Goal: Book appointment/travel/reservation

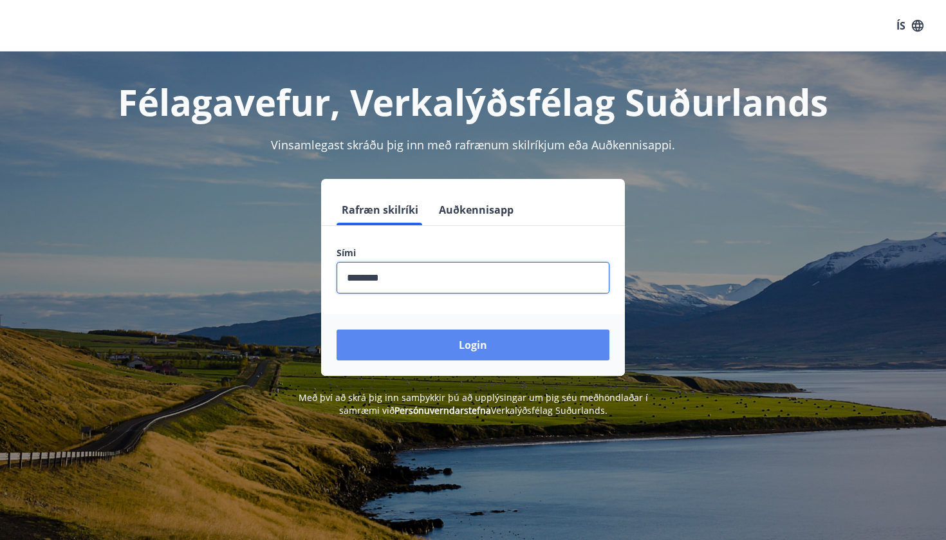
type input "********"
click at [485, 351] on button "Login" at bounding box center [472, 344] width 273 height 31
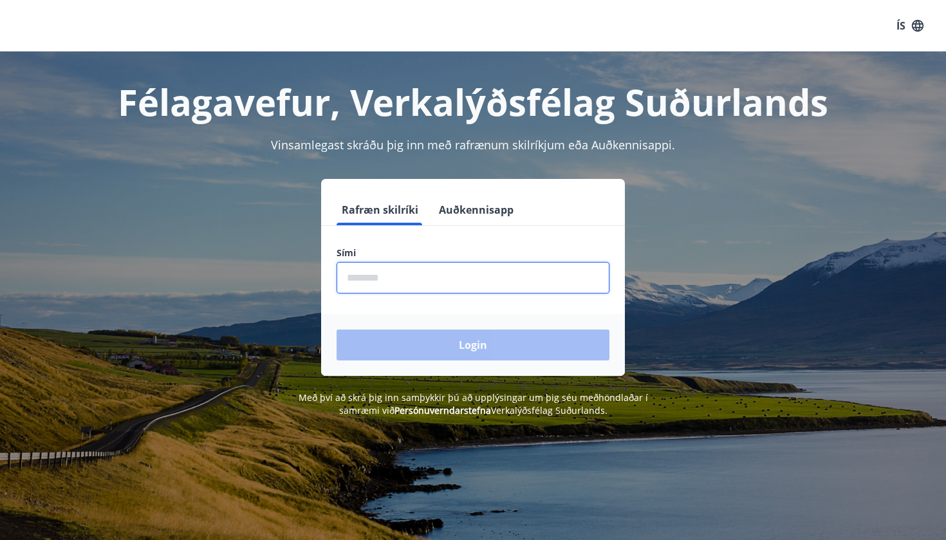
click at [478, 267] on input "phone" at bounding box center [472, 278] width 273 height 32
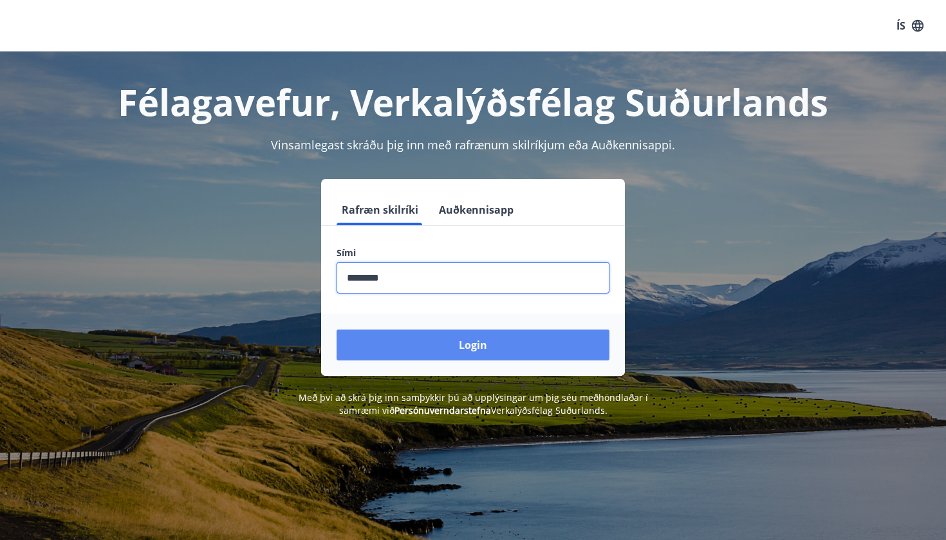
type input "********"
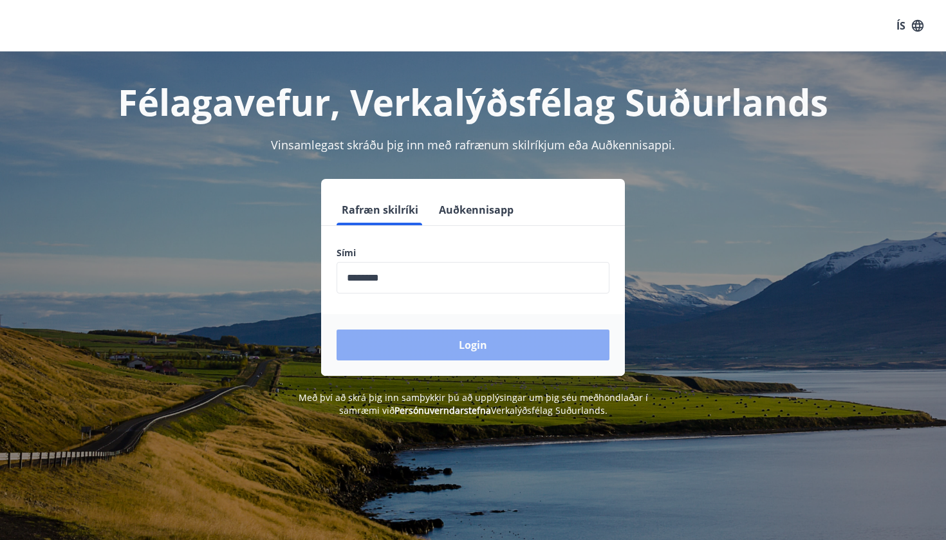
click at [475, 352] on button "Login" at bounding box center [472, 344] width 273 height 31
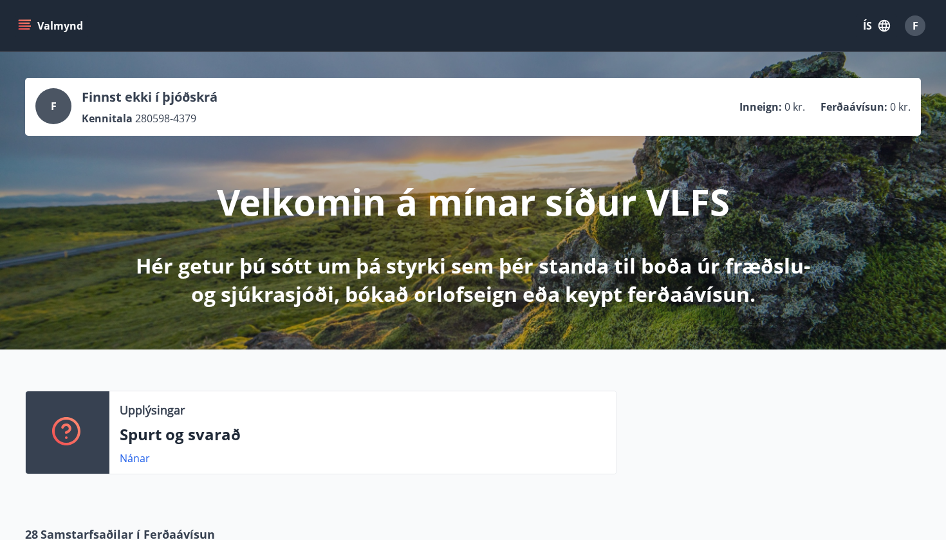
click at [870, 26] on button "ÍS" at bounding box center [876, 25] width 41 height 23
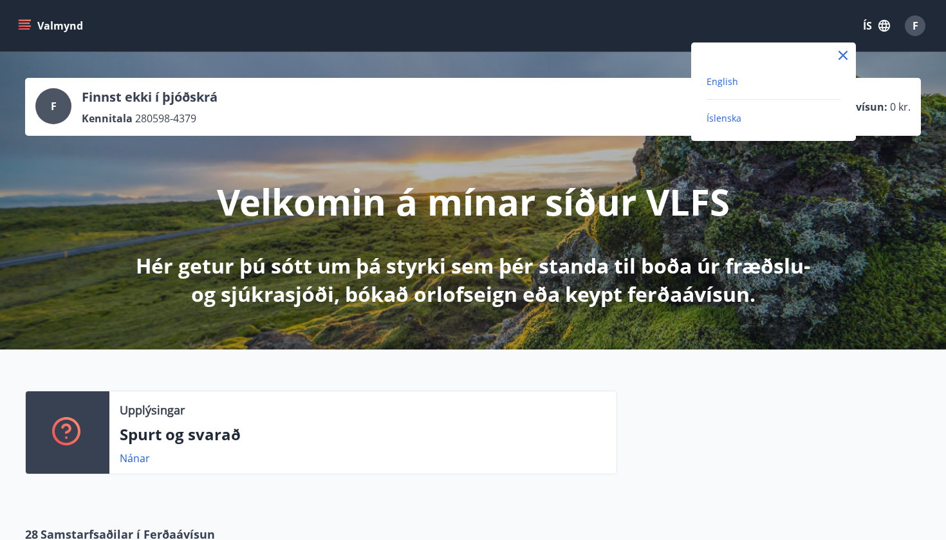
click at [729, 82] on span "English" at bounding box center [722, 81] width 32 height 12
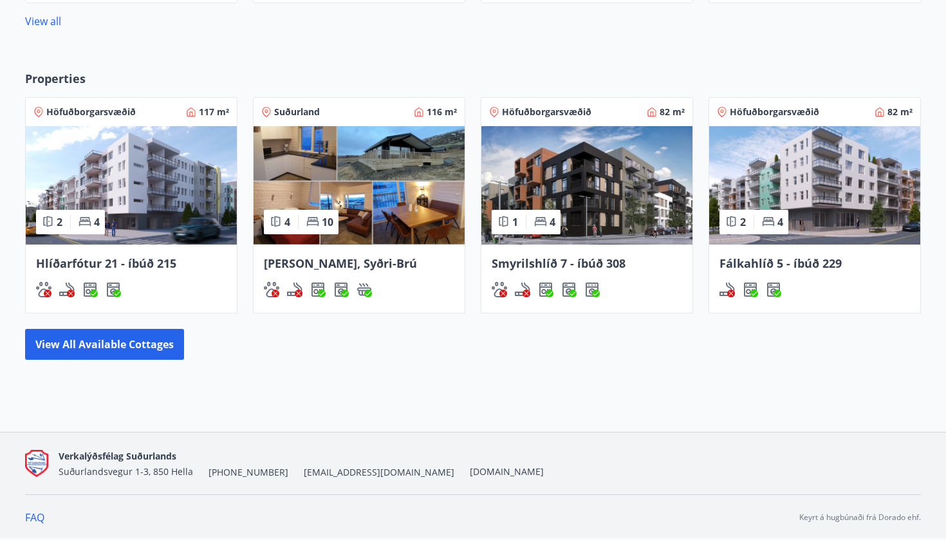
scroll to position [733, 0]
click at [470, 248] on div "Höfuðborgarsvæðið 82 m² 1 4 Smyrilshlíð 7 - íbúð 308" at bounding box center [579, 198] width 228 height 232
click at [472, 260] on div "Höfuðborgarsvæðið 82 m² 1 4 Smyrilshlíð 7 - íbúð 308" at bounding box center [579, 198] width 228 height 232
click at [139, 343] on button "View all available cottages" at bounding box center [104, 344] width 159 height 31
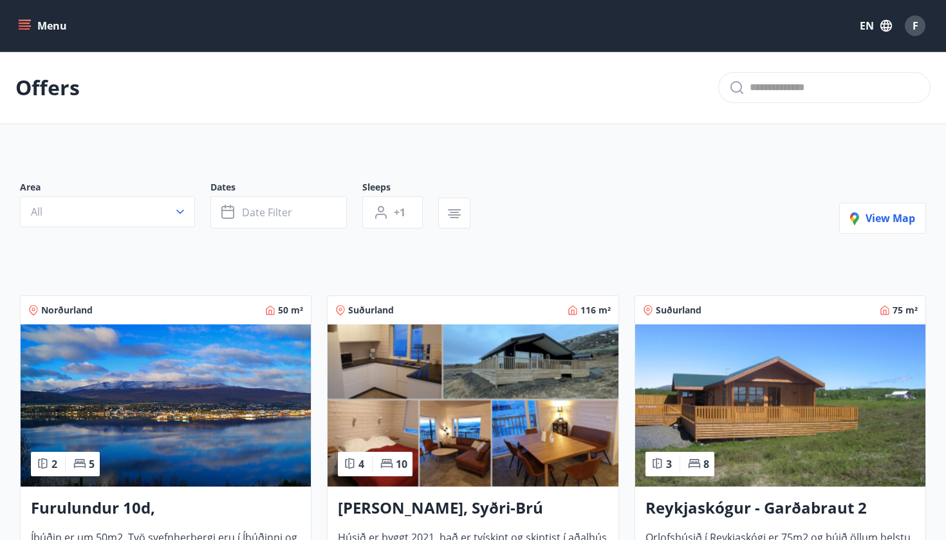
click at [728, 1] on div "Menu EN F" at bounding box center [473, 25] width 946 height 51
click at [166, 210] on button "All" at bounding box center [107, 211] width 175 height 31
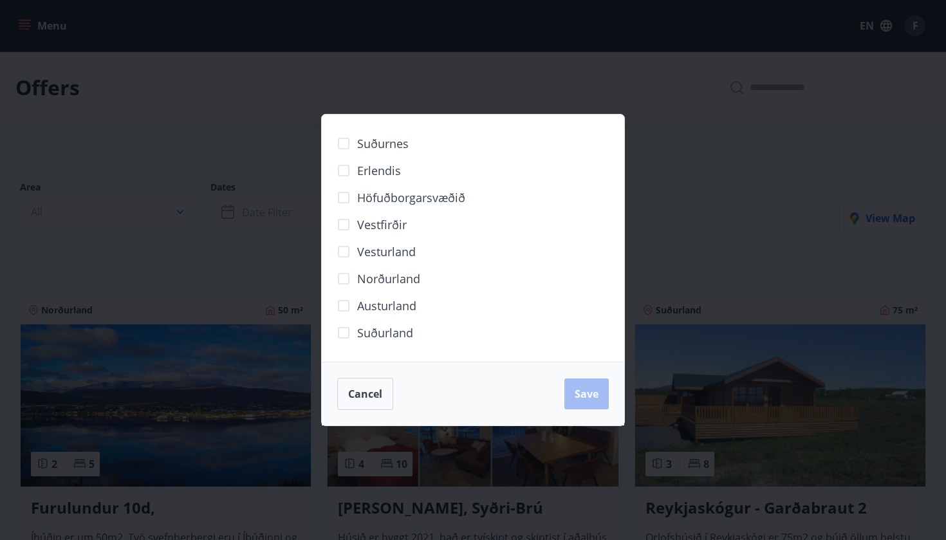
click at [197, 152] on div "Suðurnes Erlendis Höfuðborgarsvæðið Vestfirðir Vesturland Norðurland Austurland…" at bounding box center [473, 270] width 946 height 540
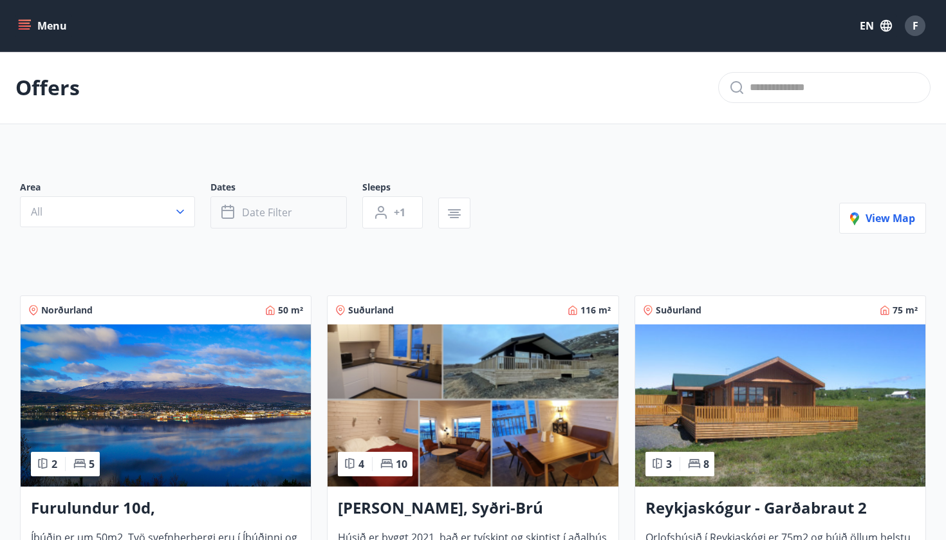
click at [252, 208] on span "Date filter" at bounding box center [267, 212] width 50 height 14
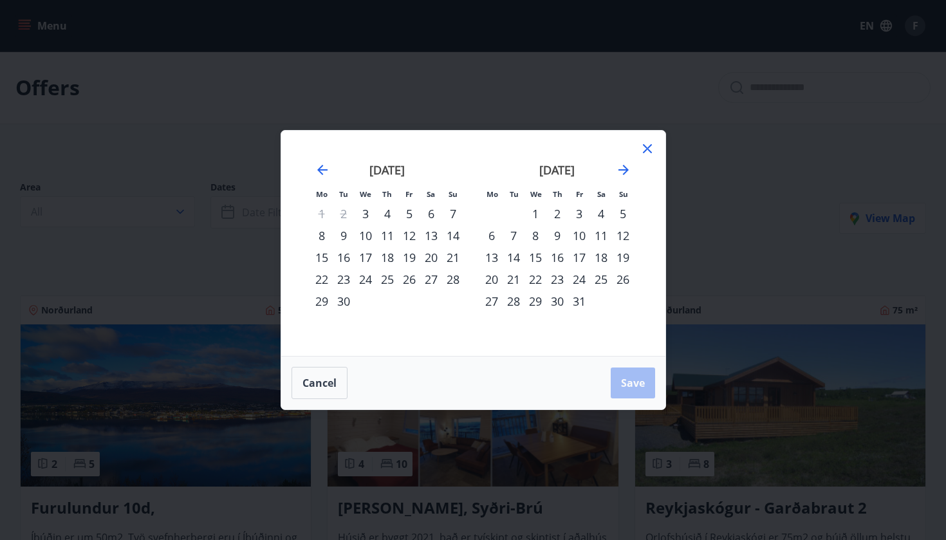
click at [367, 281] on div "24" at bounding box center [365, 279] width 22 height 22
click at [383, 282] on div "25" at bounding box center [387, 279] width 22 height 22
click at [386, 284] on div "25" at bounding box center [387, 279] width 22 height 22
click at [433, 279] on div "27" at bounding box center [431, 279] width 22 height 22
click at [636, 384] on span "Save" at bounding box center [633, 383] width 24 height 14
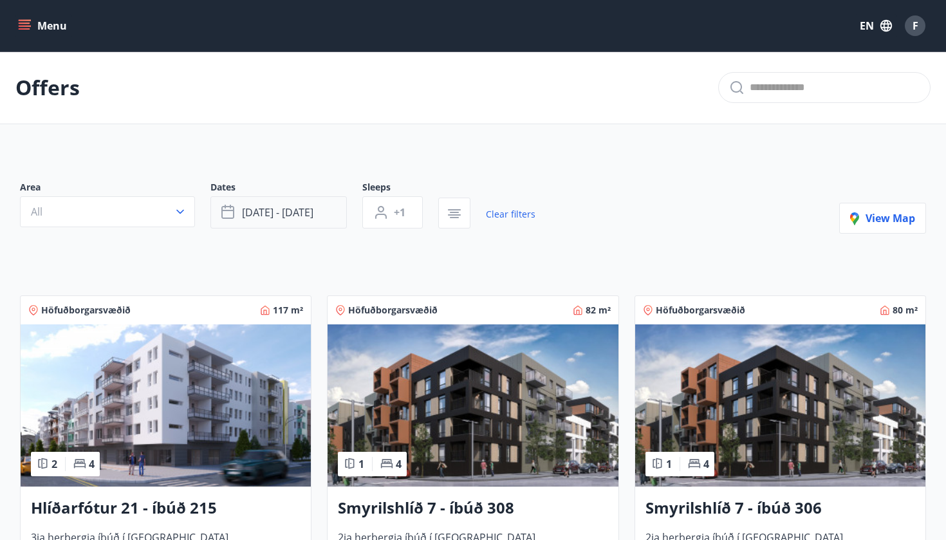
click at [336, 213] on button "Sep 25 - Sep 27" at bounding box center [278, 212] width 136 height 32
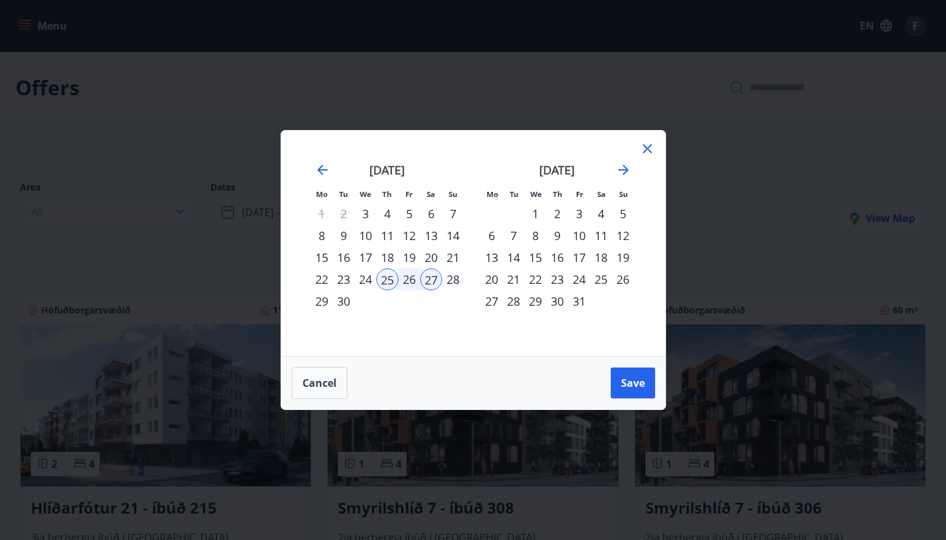
click at [439, 276] on div "27" at bounding box center [431, 279] width 22 height 22
click at [347, 302] on div "30" at bounding box center [344, 301] width 22 height 22
click at [626, 386] on span "Save" at bounding box center [633, 383] width 24 height 14
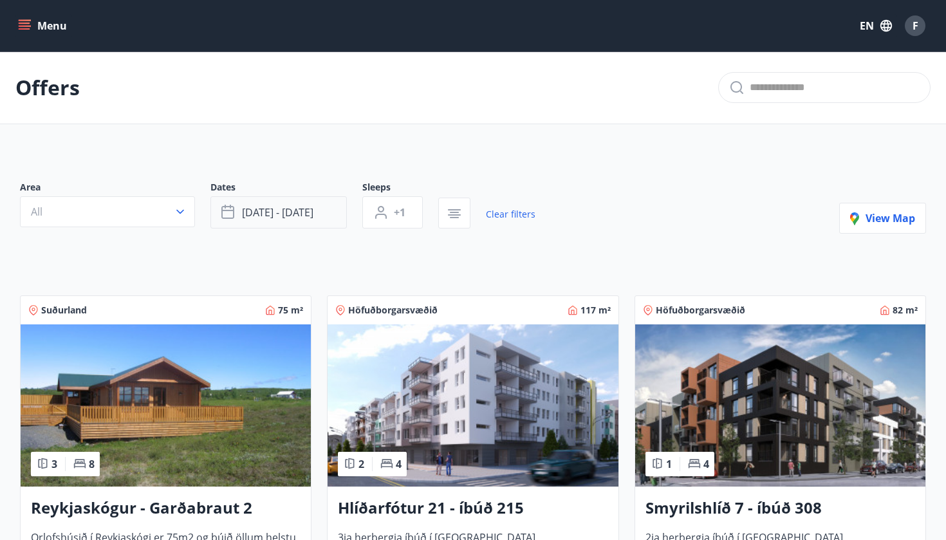
click at [288, 217] on span "Sep 27 - Sep 30" at bounding box center [277, 212] width 71 height 14
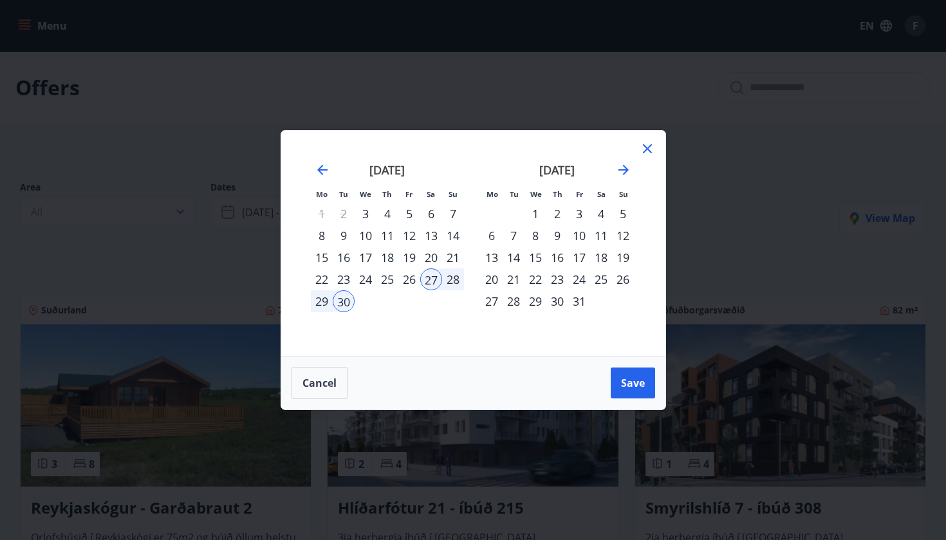
click at [389, 280] on div "25" at bounding box center [387, 279] width 22 height 22
click at [632, 379] on span "Save" at bounding box center [633, 383] width 24 height 14
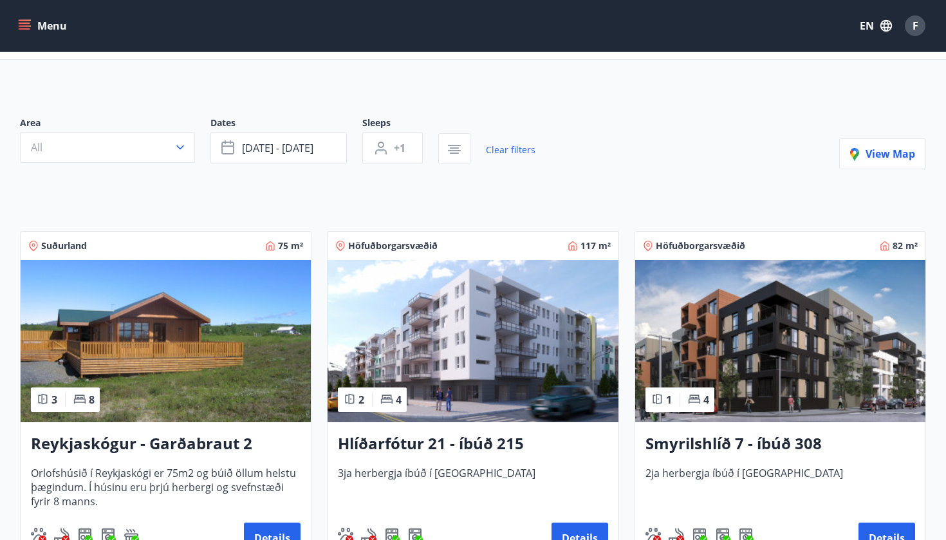
scroll to position [69, 0]
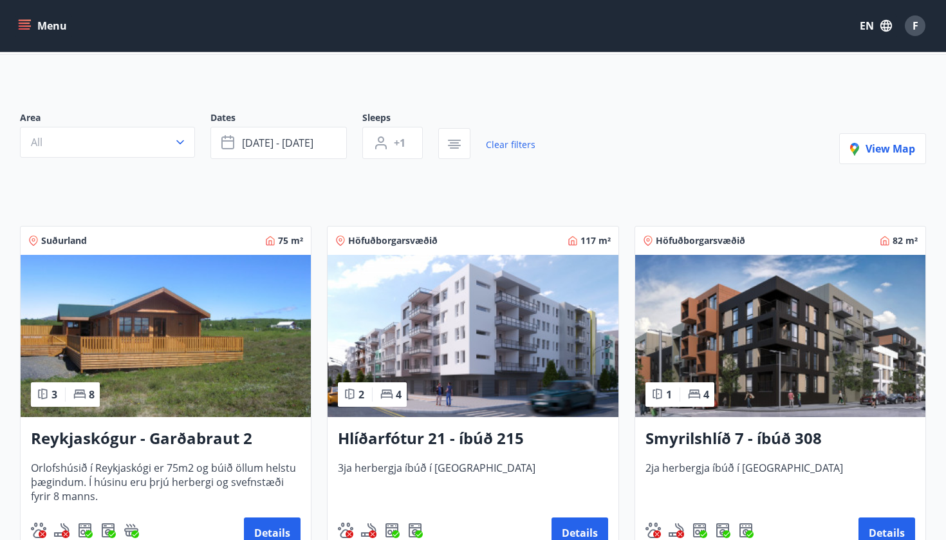
click at [194, 361] on img at bounding box center [166, 336] width 290 height 162
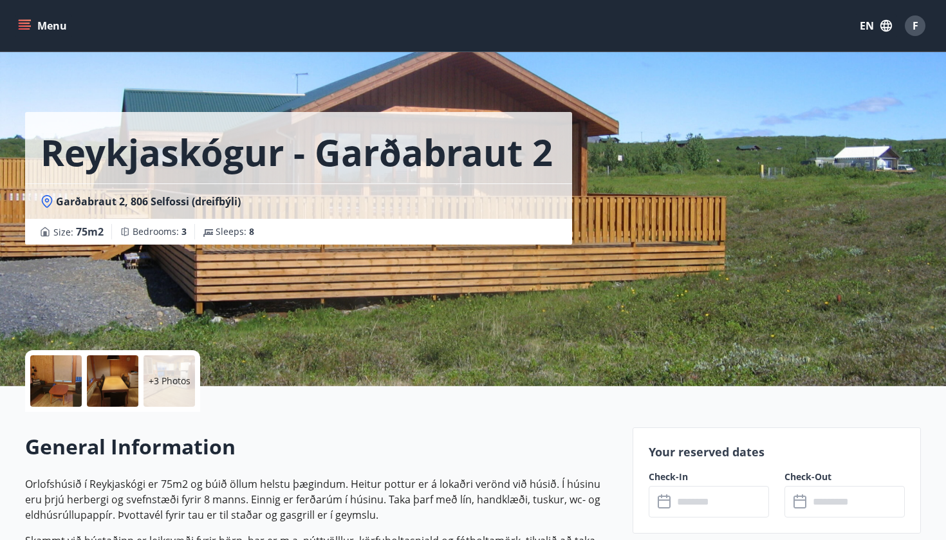
click at [66, 390] on div at bounding box center [55, 380] width 51 height 51
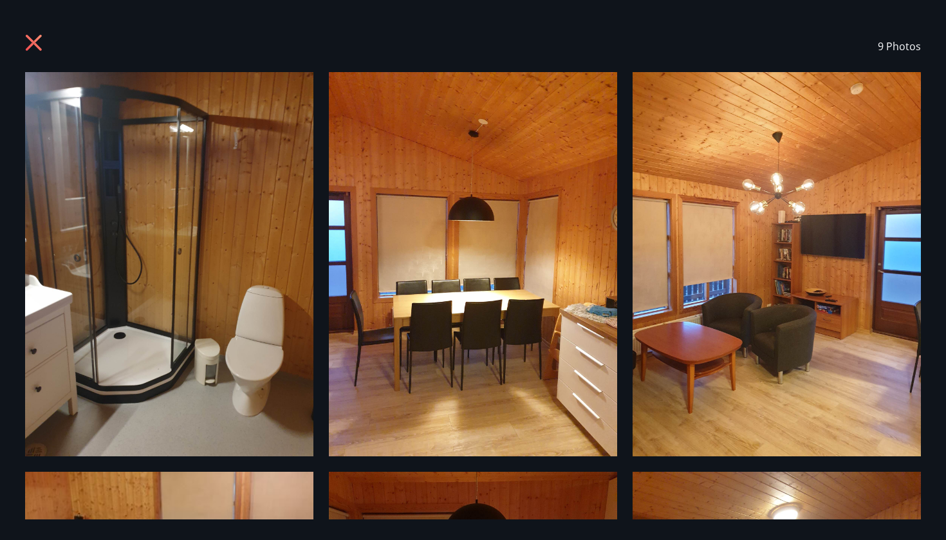
click at [38, 47] on icon at bounding box center [34, 43] width 16 height 16
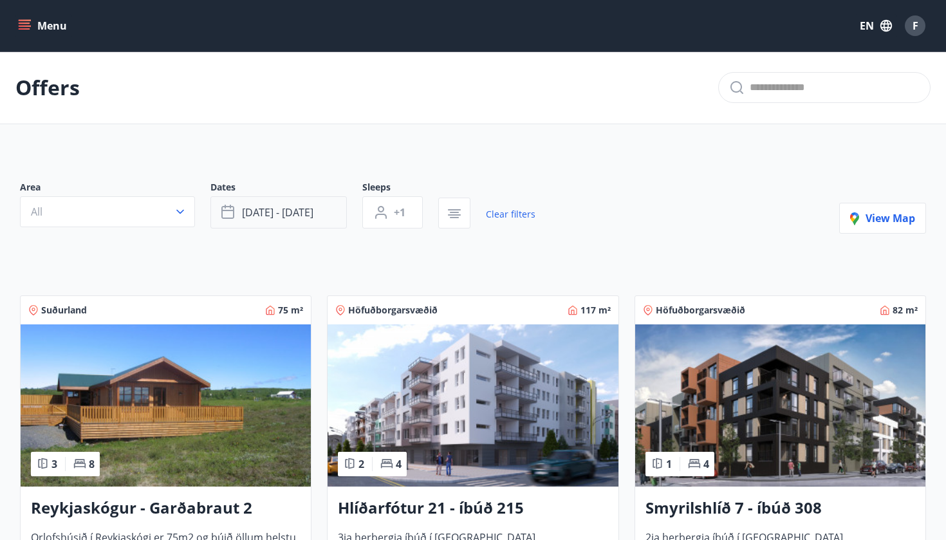
click at [271, 219] on button "Sep 25 - Sep 30" at bounding box center [278, 212] width 136 height 32
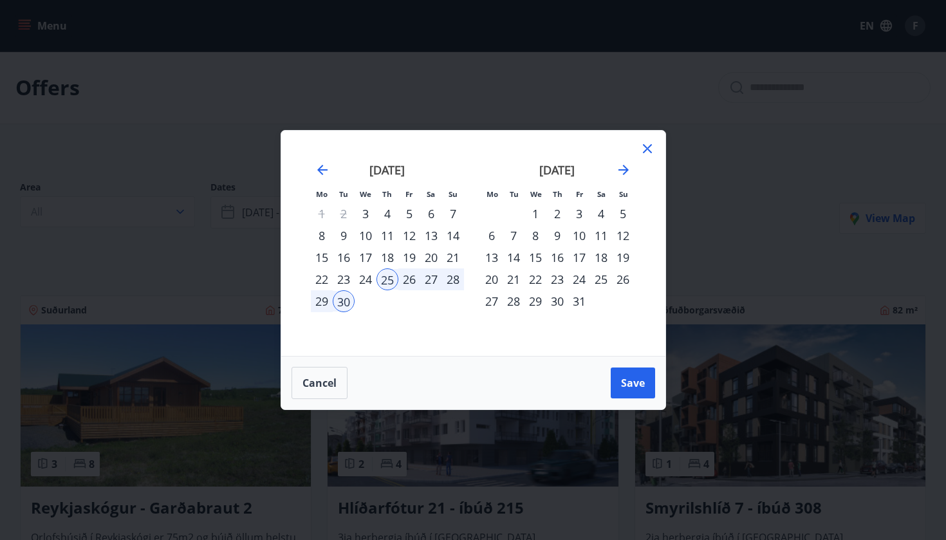
click at [389, 281] on div "25" at bounding box center [387, 279] width 22 height 22
click at [432, 282] on div "27" at bounding box center [431, 279] width 22 height 22
click at [635, 389] on span "Save" at bounding box center [633, 383] width 24 height 14
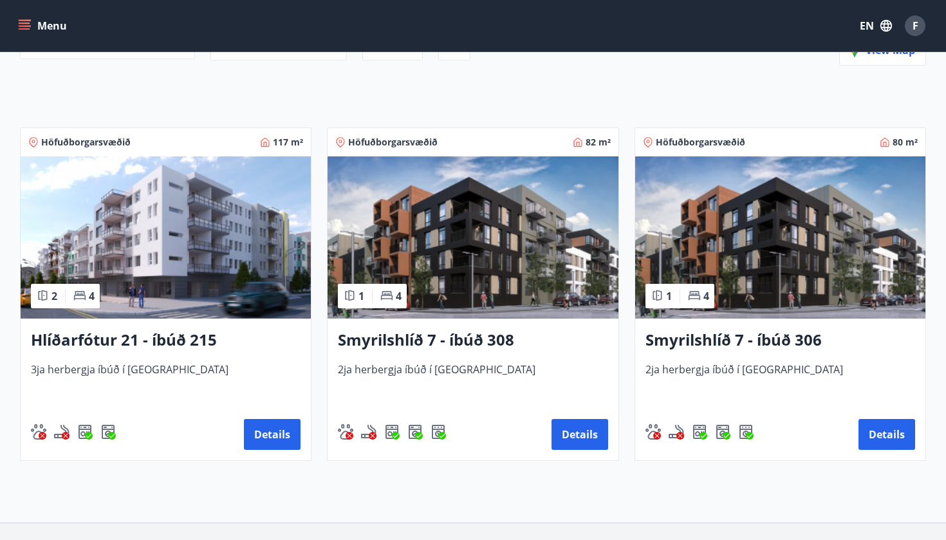
scroll to position [164, 0]
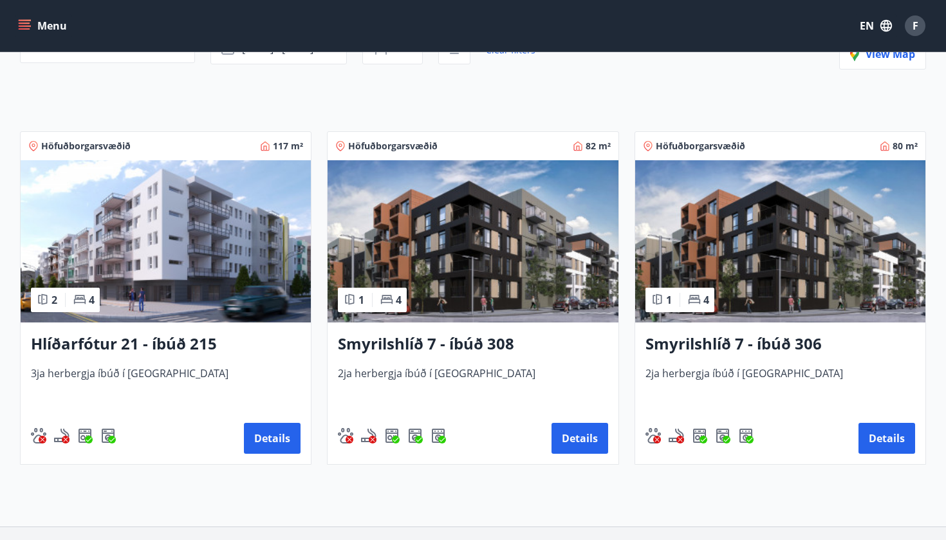
click at [235, 276] on img at bounding box center [166, 241] width 290 height 162
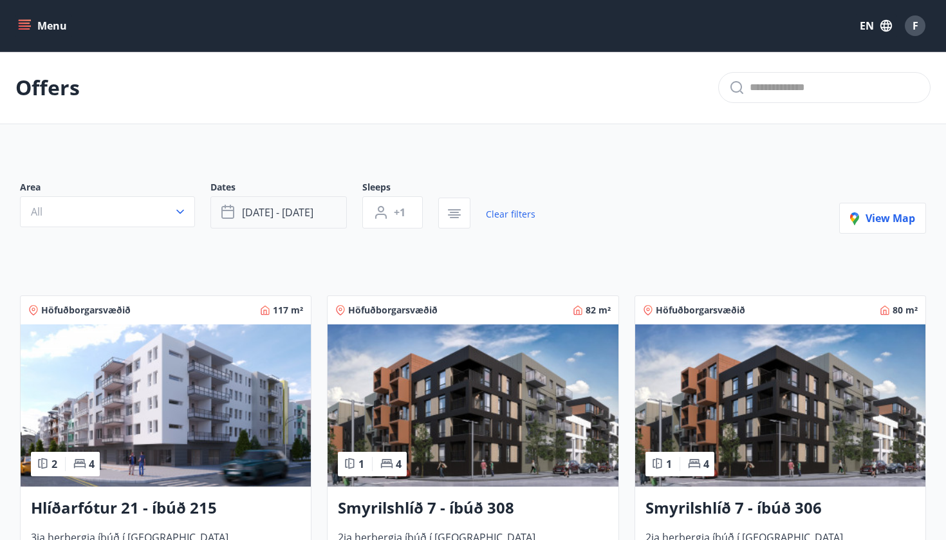
click at [313, 219] on span "Sep 25 - Sep 27" at bounding box center [277, 212] width 71 height 14
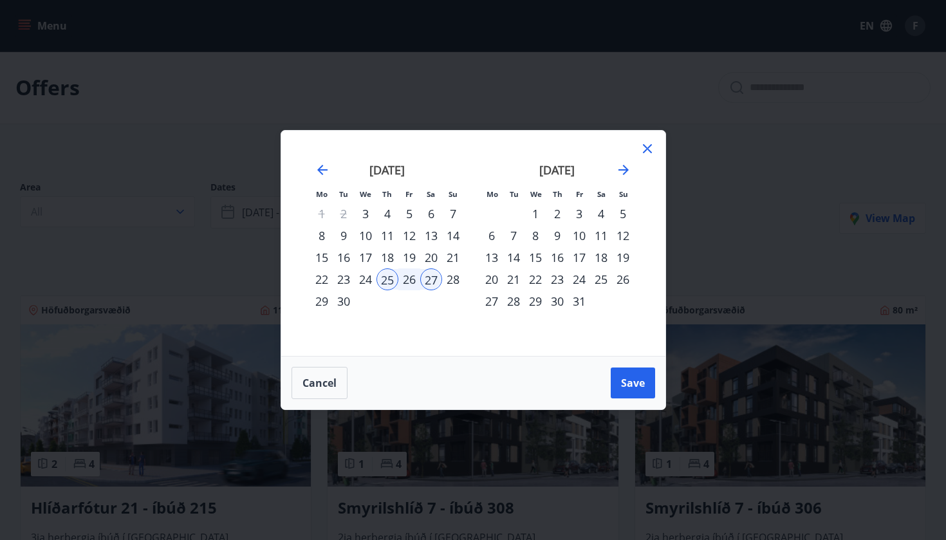
click at [690, 83] on div "Mo Tu We Th Fr Sa Su Mo Tu We Th Fr Sa Su August 2025 1 2 3 4 5 6 7 8 9 10 11 1…" at bounding box center [473, 270] width 946 height 540
